Goal: Information Seeking & Learning: Learn about a topic

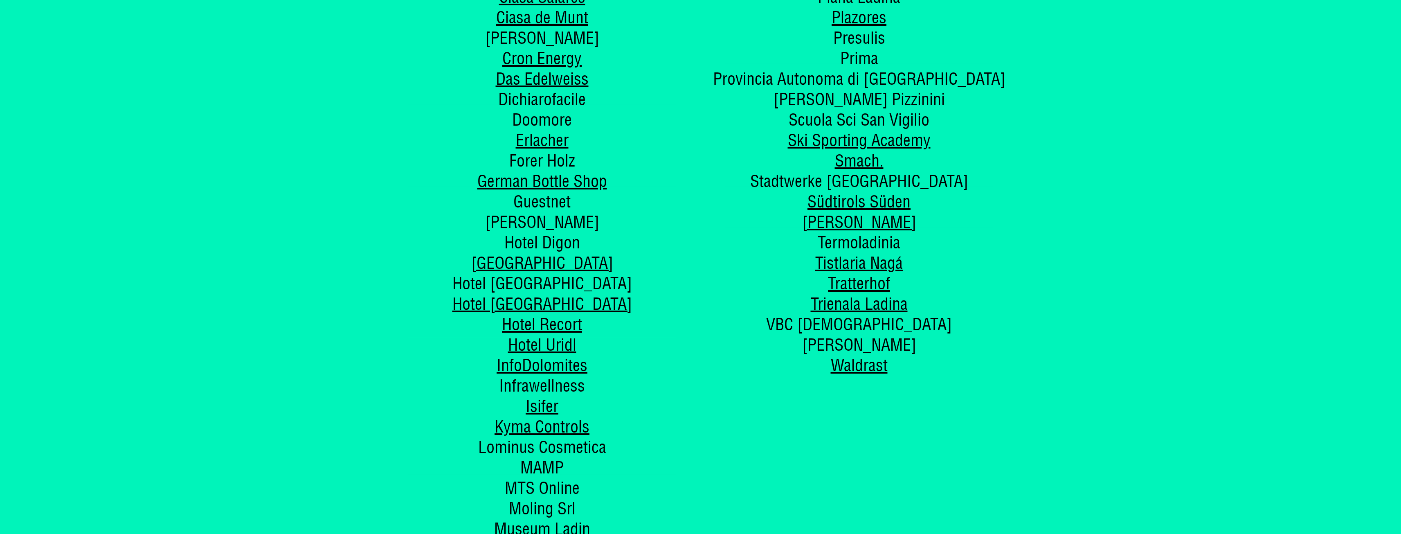
scroll to position [5073, 0]
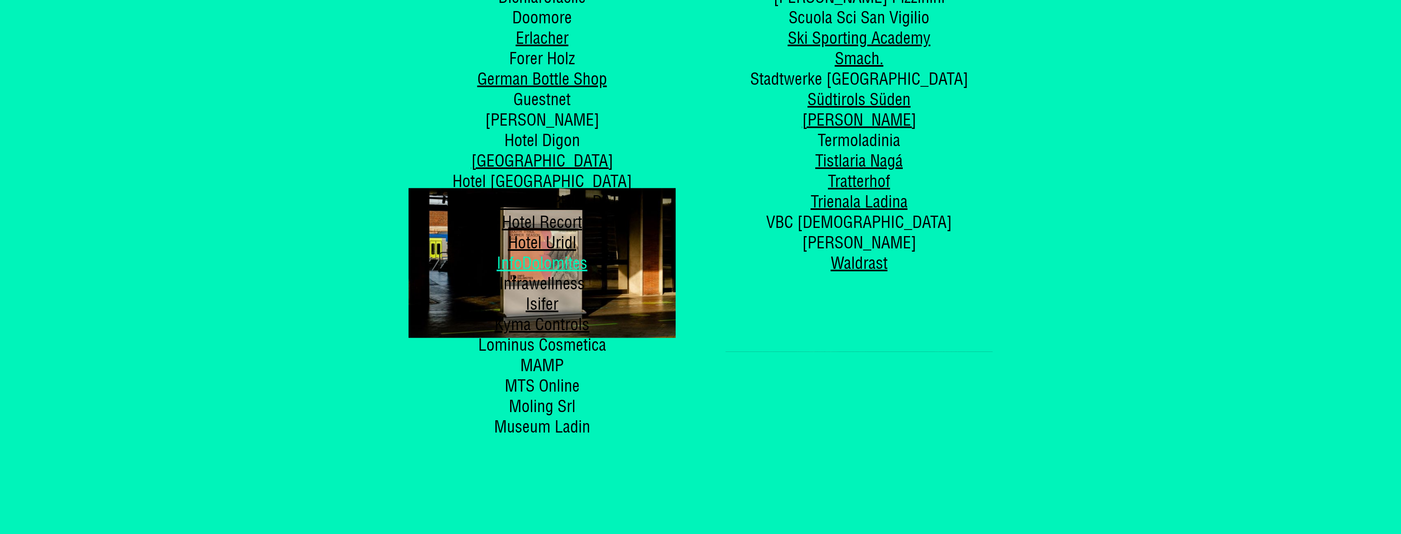
click at [543, 252] on link "InfoDolomites" at bounding box center [542, 262] width 91 height 21
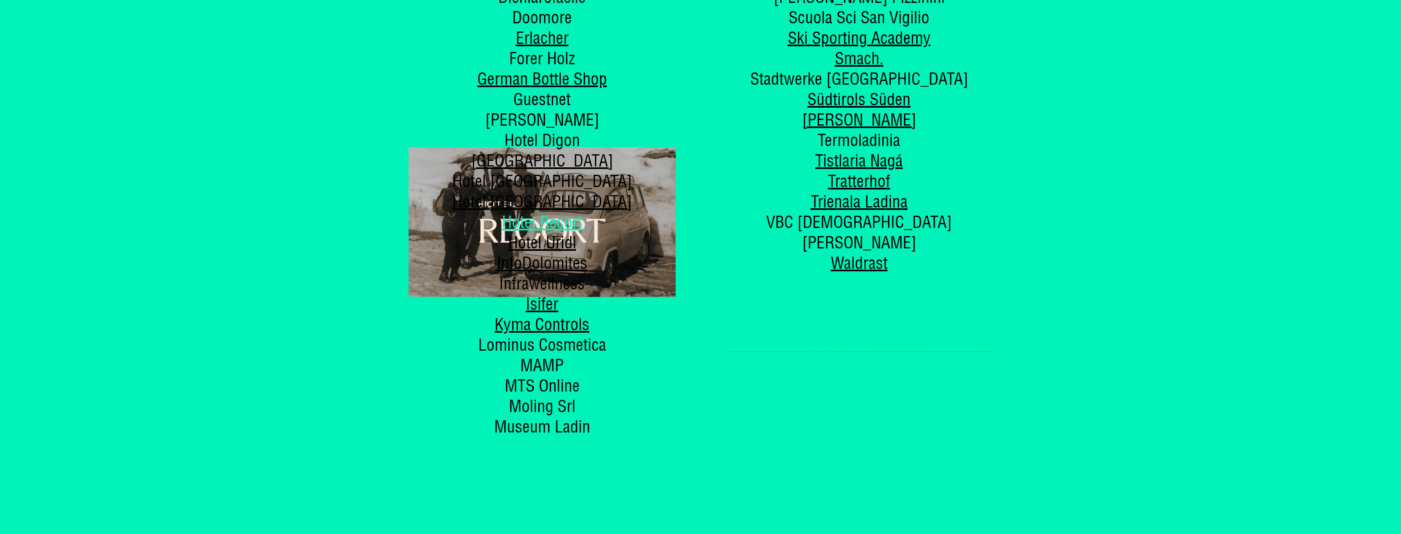
click at [540, 212] on link "Hotel Recort" at bounding box center [542, 222] width 80 height 21
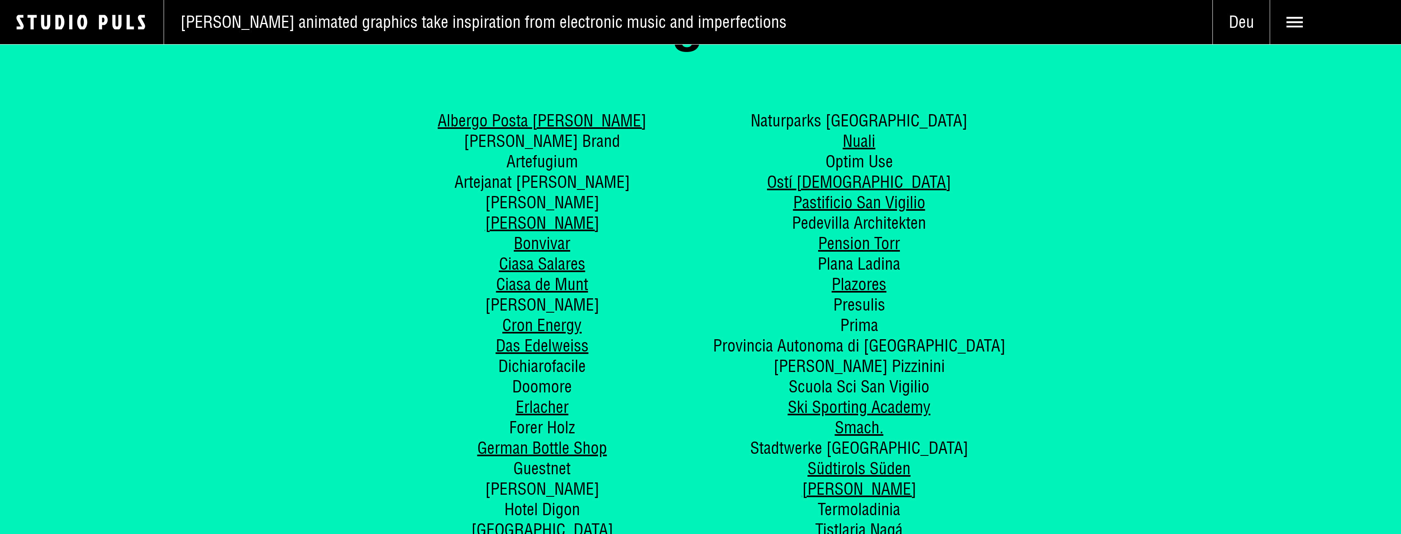
scroll to position [4664, 0]
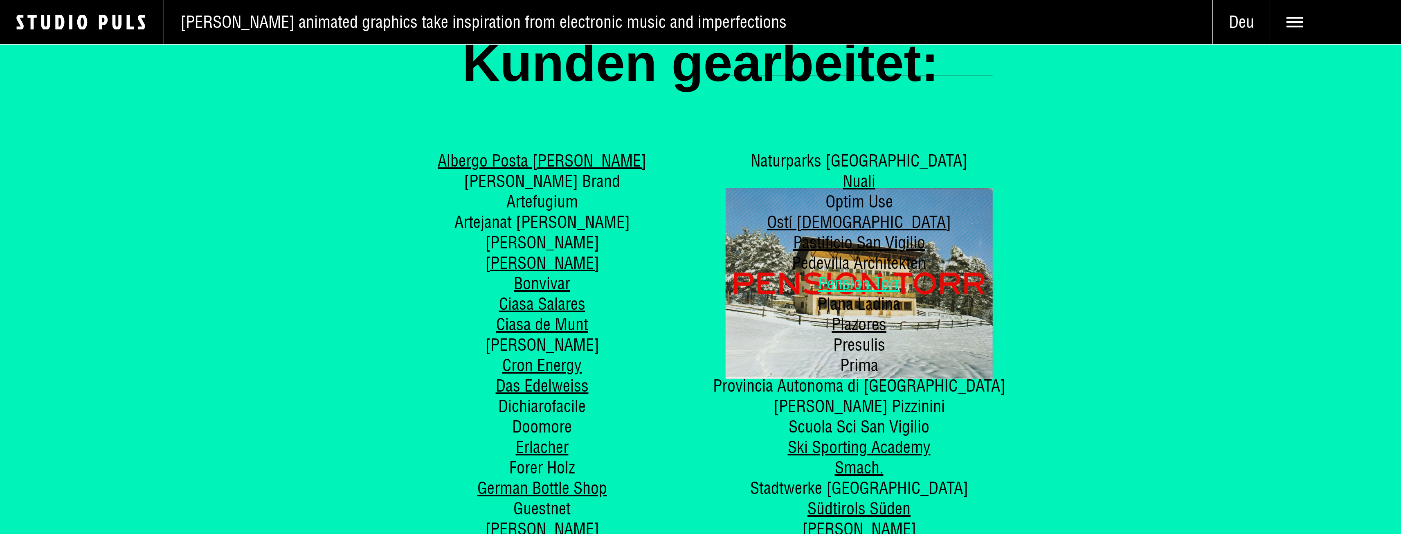
click at [865, 273] on link "Pension Torr" at bounding box center [859, 283] width 82 height 21
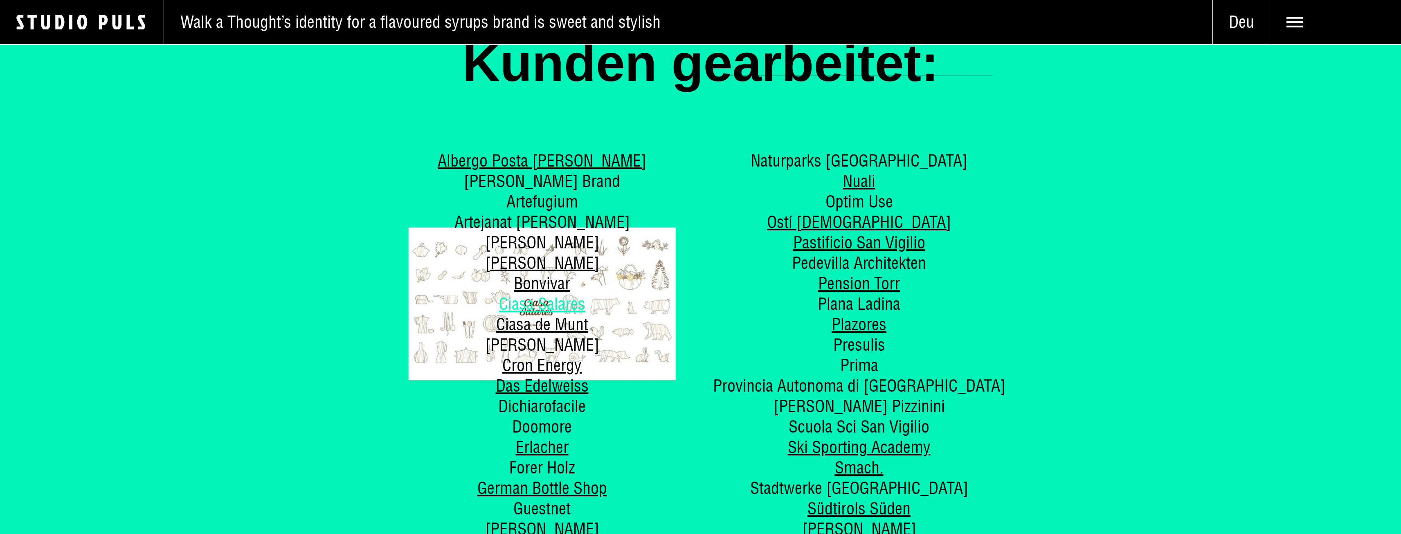
click at [563, 293] on link "Ciasa Salares" at bounding box center [542, 303] width 86 height 21
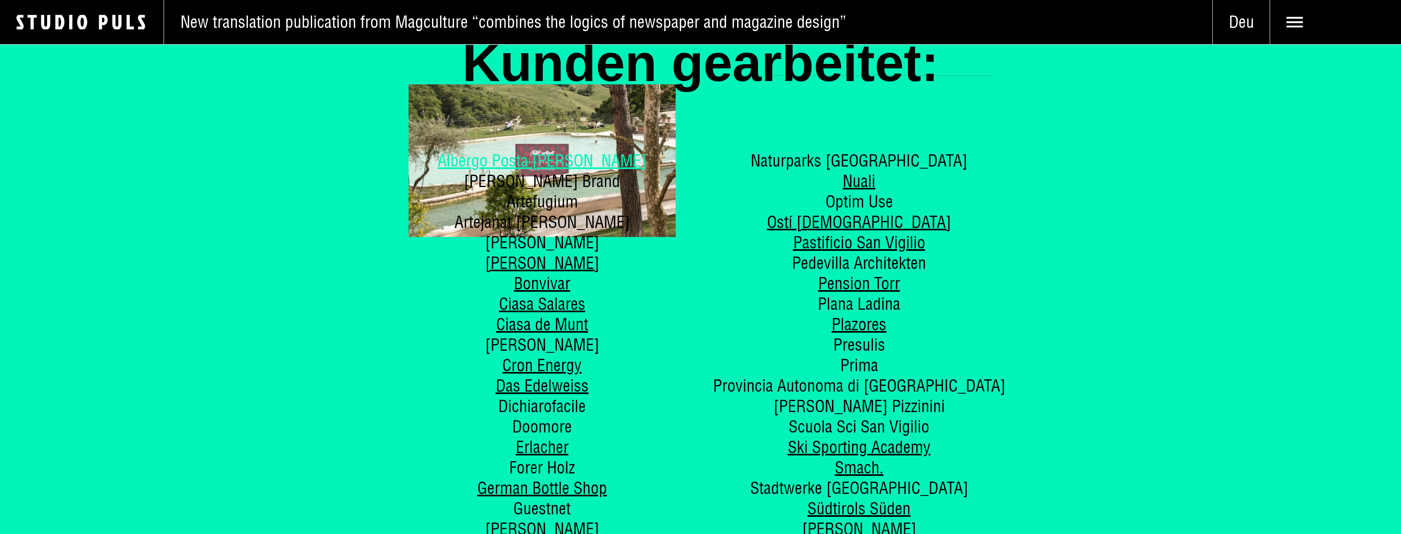
click at [506, 150] on link "Albergo Posta Marcucci" at bounding box center [542, 160] width 209 height 21
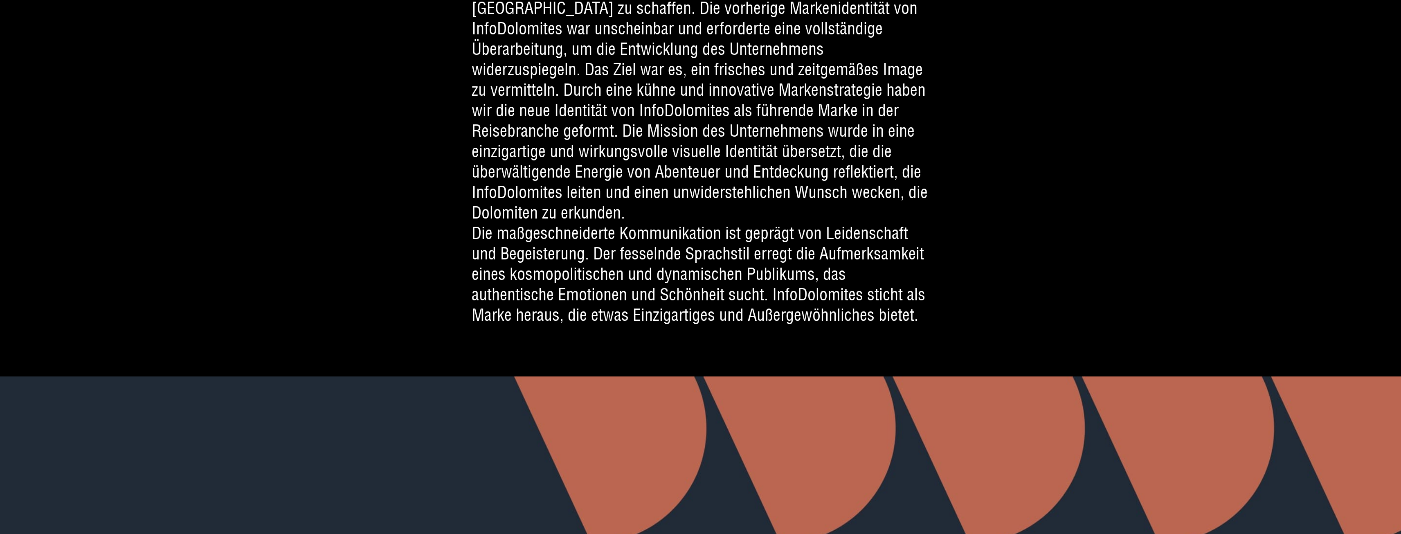
scroll to position [982, 0]
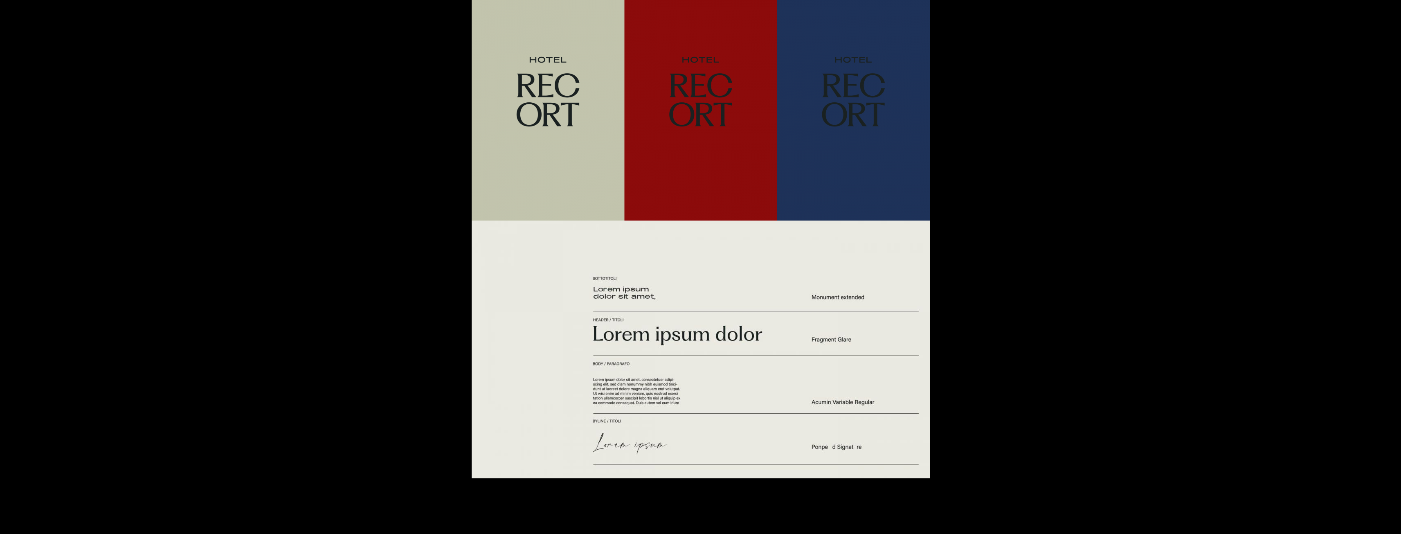
scroll to position [1882, 0]
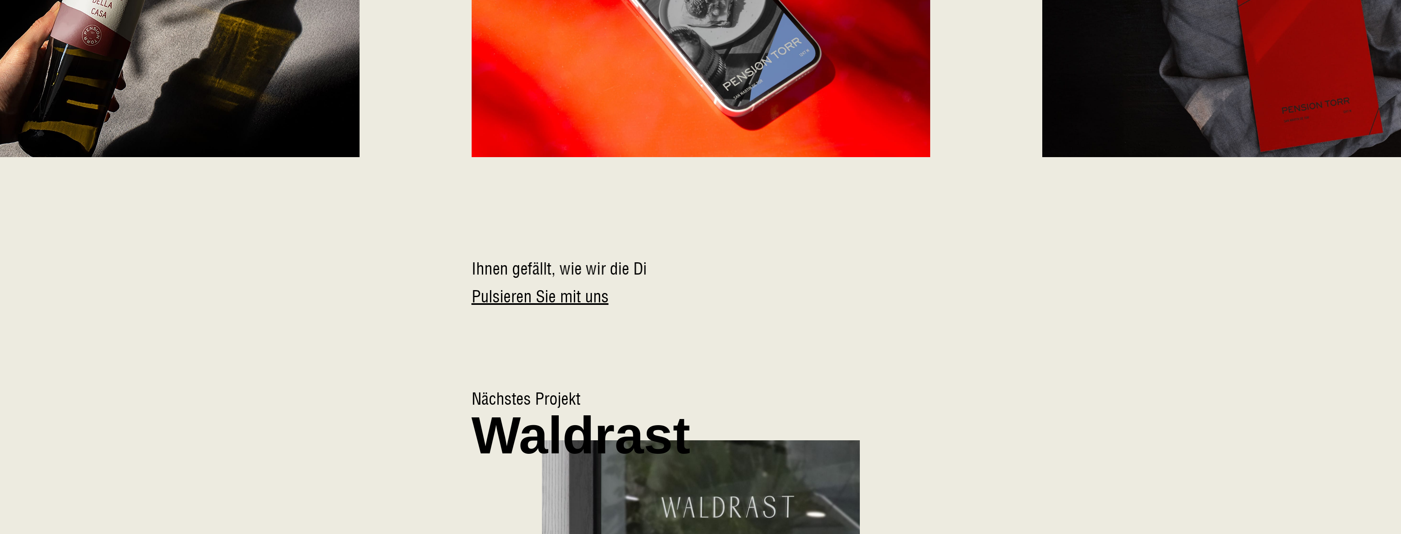
scroll to position [6264, 0]
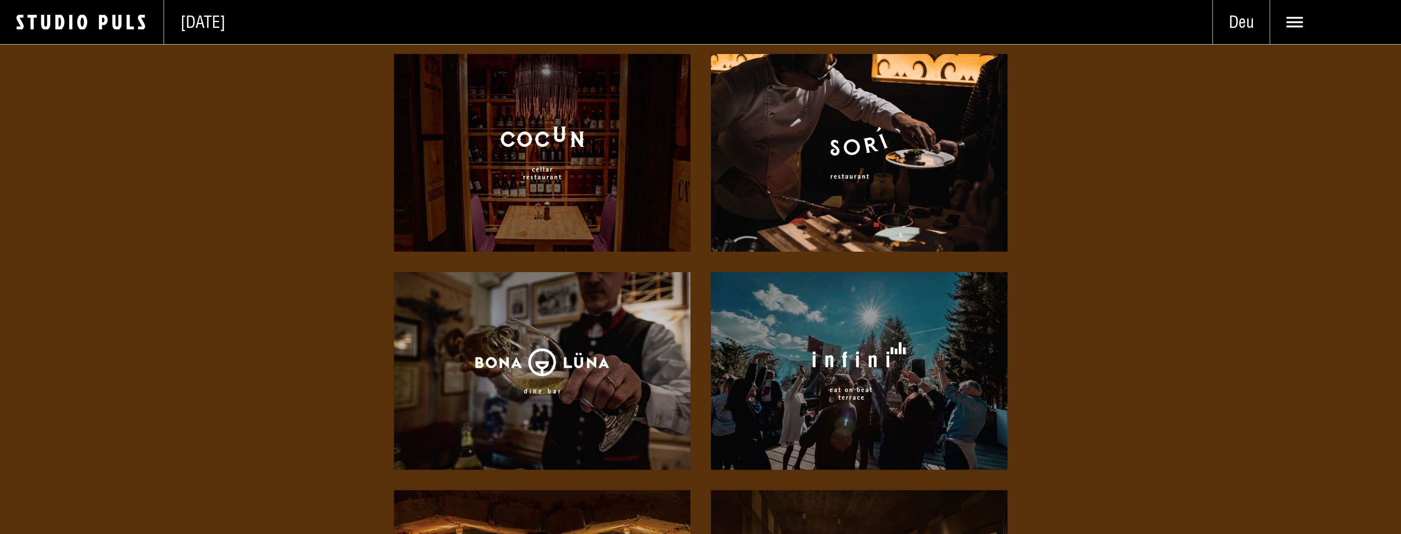
scroll to position [3110, 0]
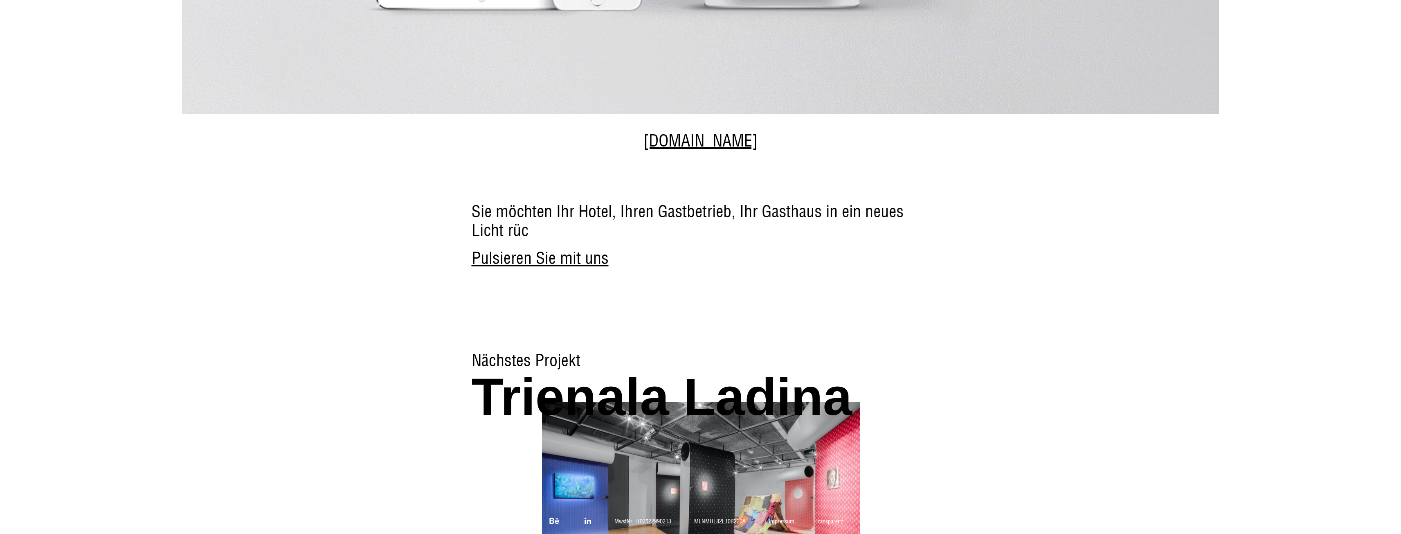
scroll to position [4670, 0]
